Goal: Task Accomplishment & Management: Use online tool/utility

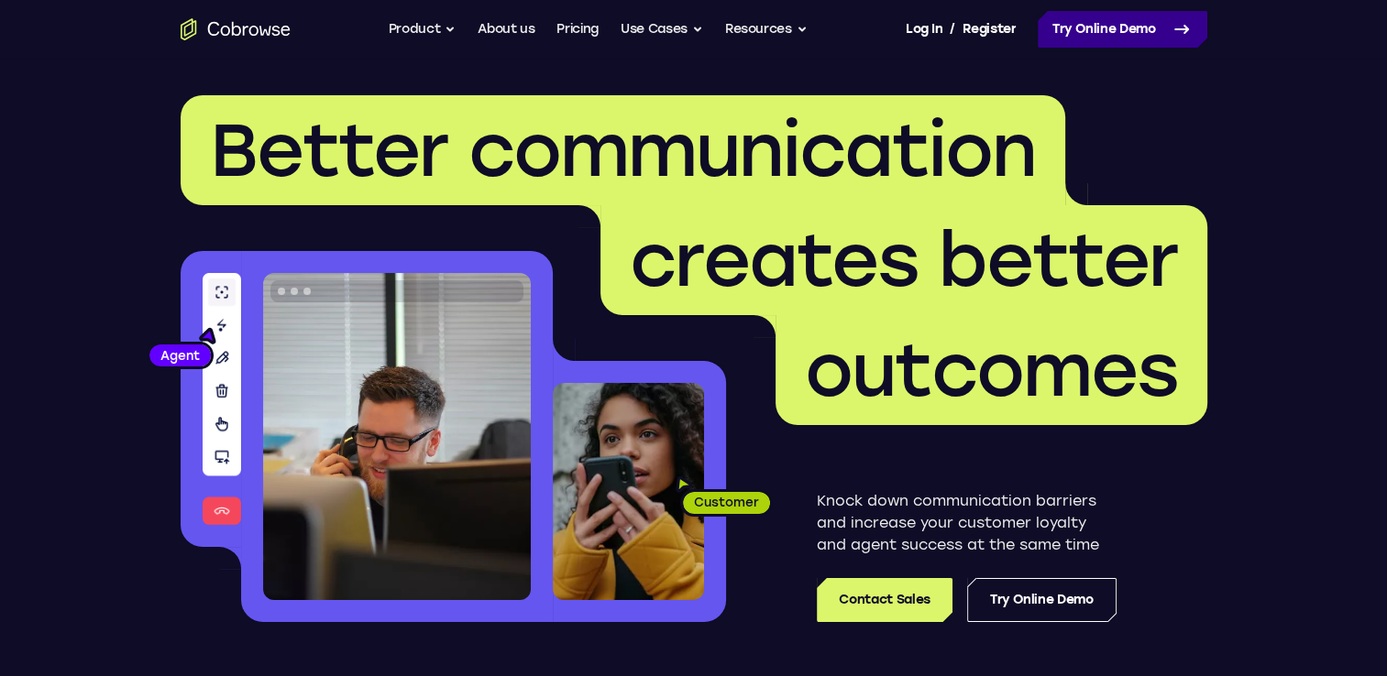
click at [1124, 11] on link "Try Online Demo" at bounding box center [1122, 29] width 170 height 37
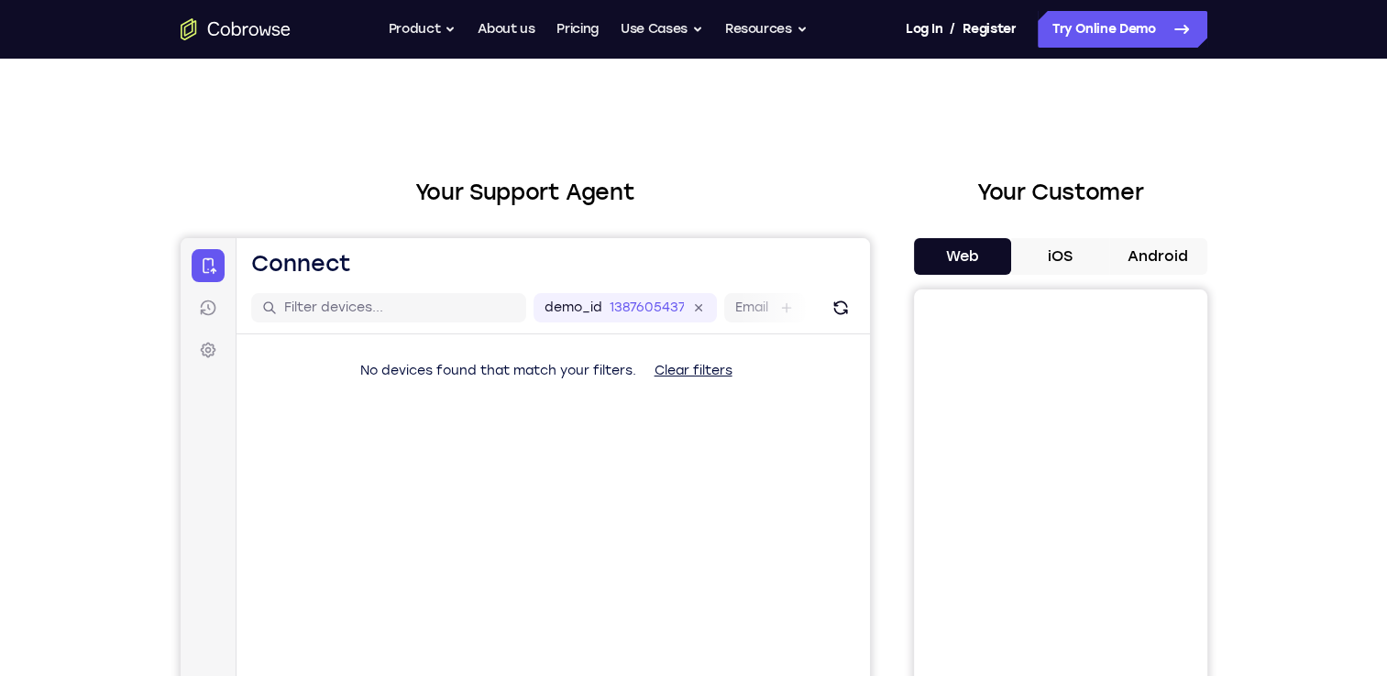
click at [1133, 258] on button "Android" at bounding box center [1158, 256] width 98 height 37
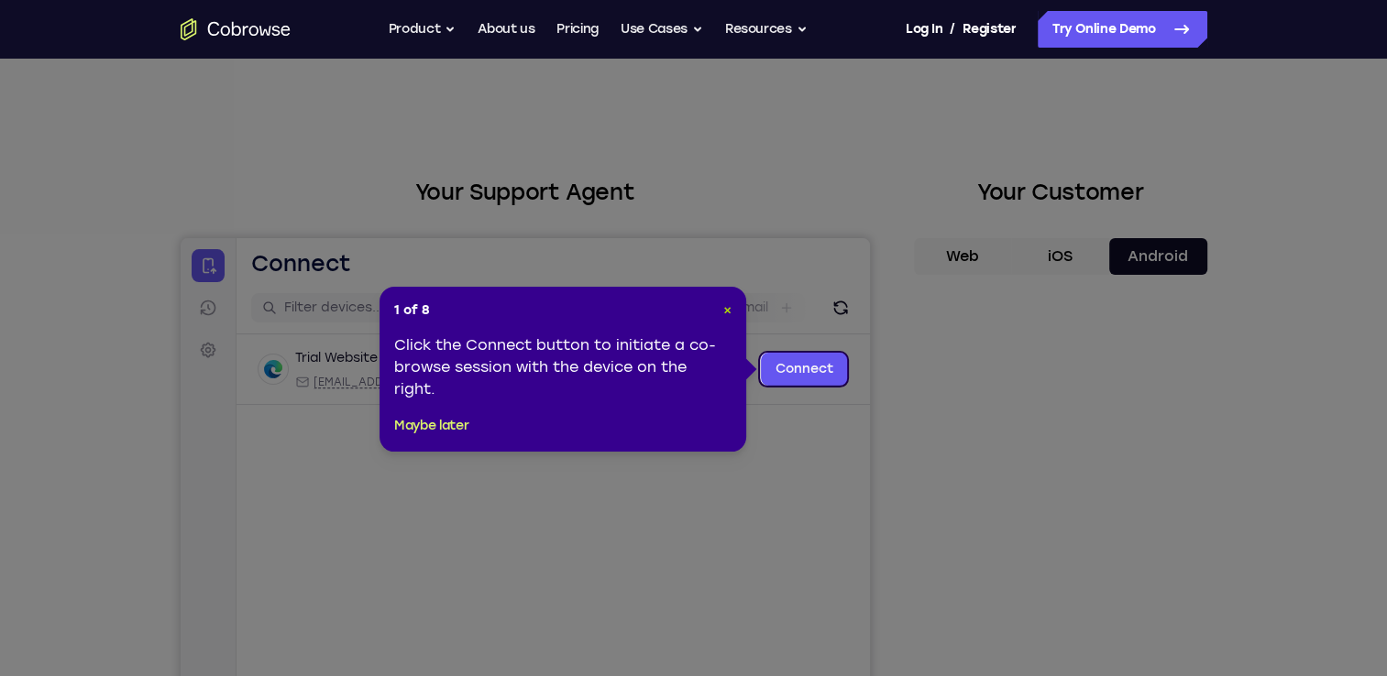
click at [730, 306] on span "×" at bounding box center [727, 310] width 8 height 16
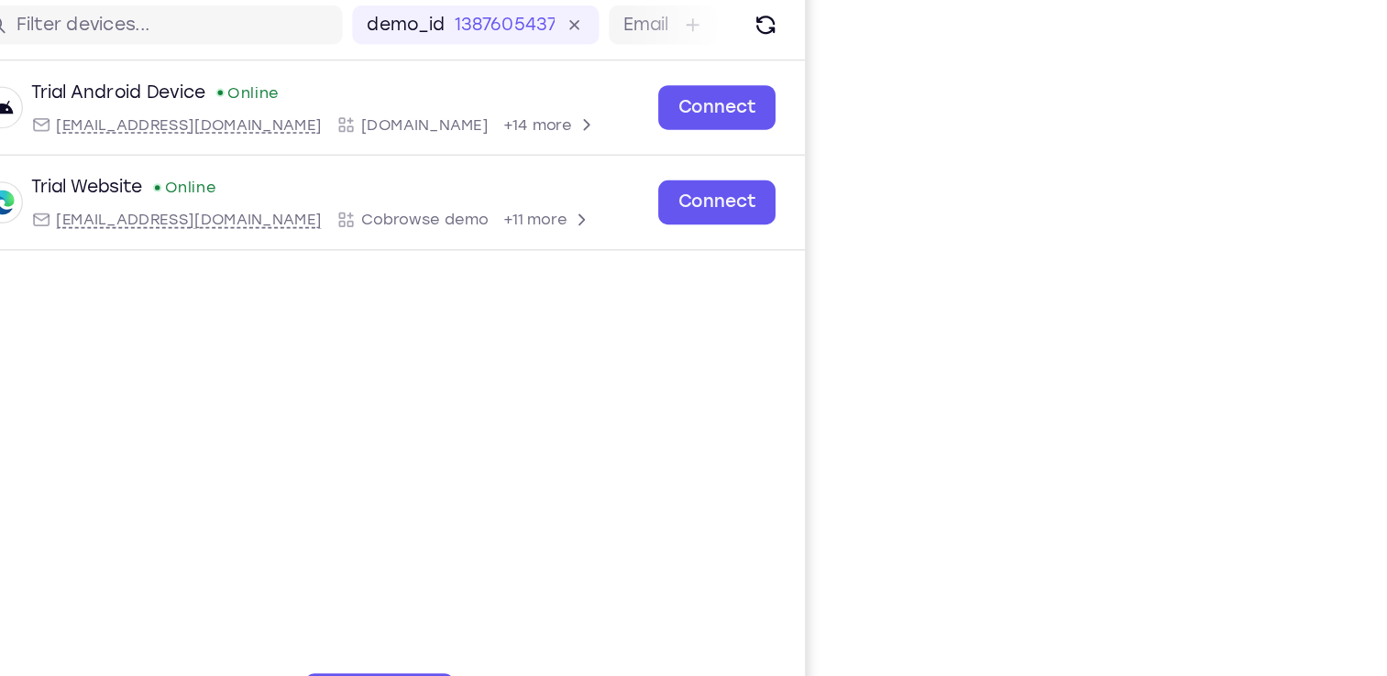
scroll to position [194, 0]
